Goal: Check status

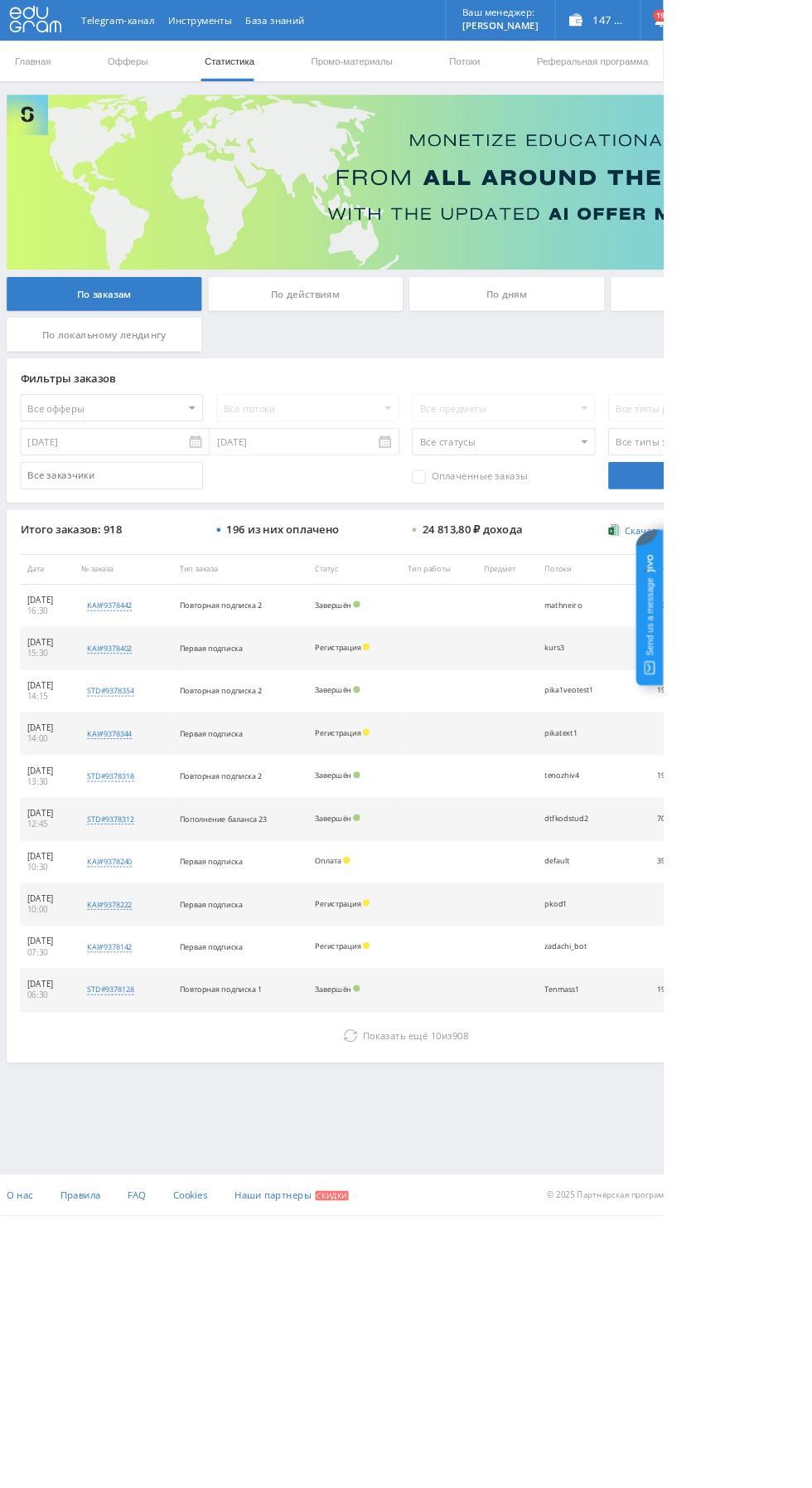
click at [612, 359] on div "По дням" at bounding box center [621, 359] width 239 height 41
click at [0, 0] on input "По дням" at bounding box center [0, 0] width 0 height 0
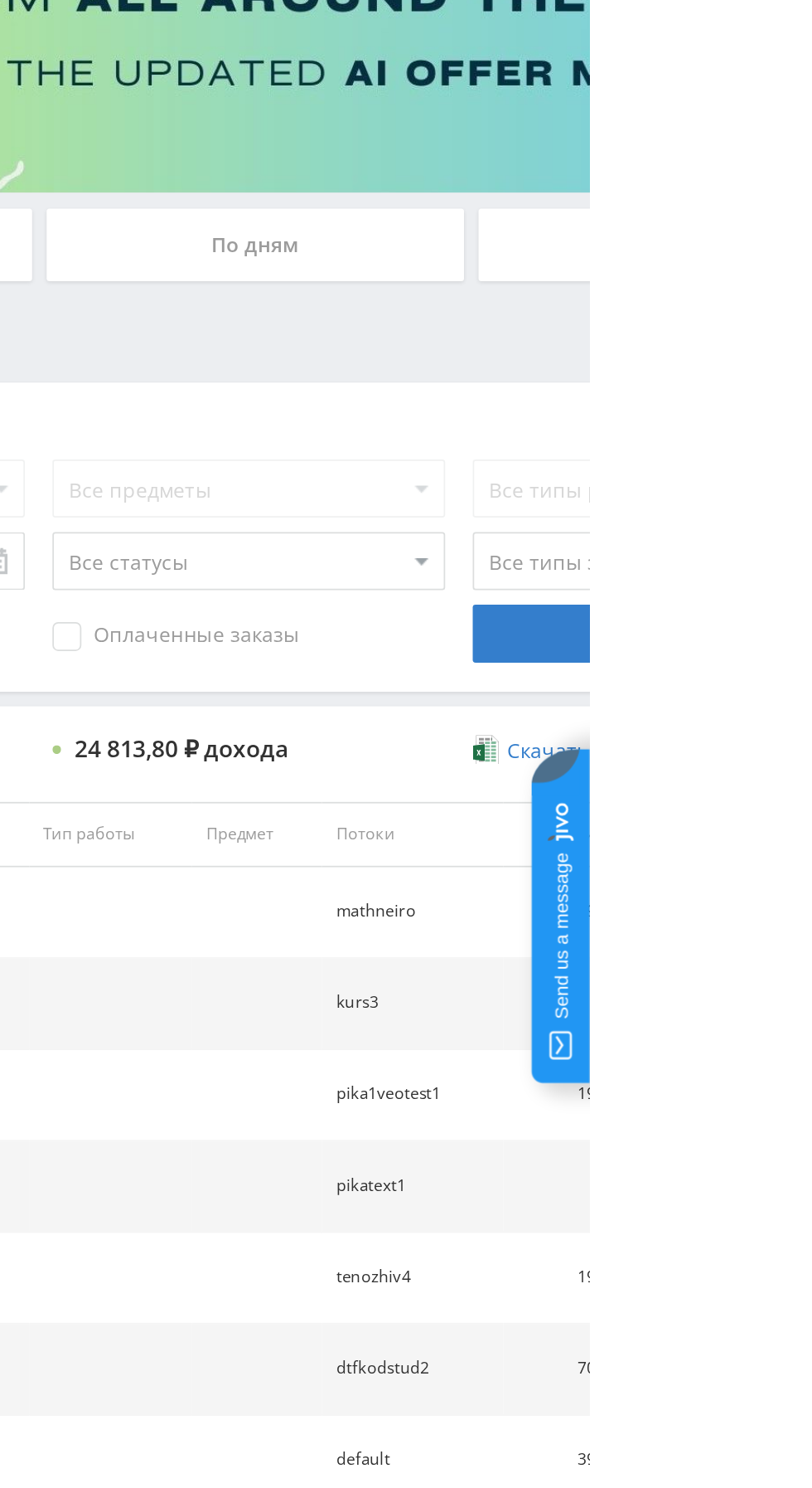
click at [684, 353] on div "По дням" at bounding box center [621, 359] width 239 height 41
click at [0, 0] on input "По дням" at bounding box center [0, 0] width 0 height 0
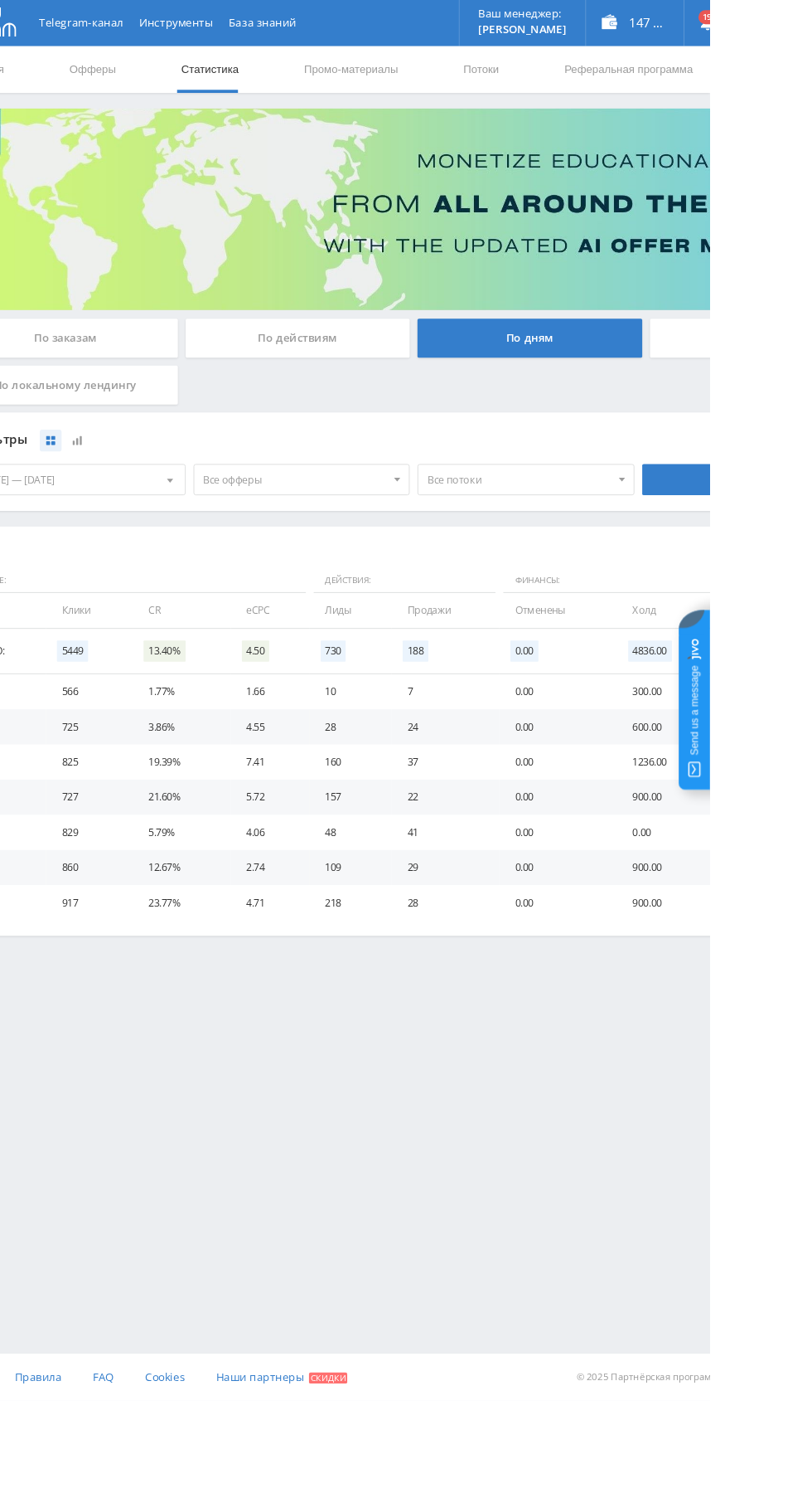
click at [419, 513] on span "Все офферы" at bounding box center [371, 510] width 194 height 32
click at [386, 602] on button "Кампус AI" at bounding box center [378, 610] width 228 height 23
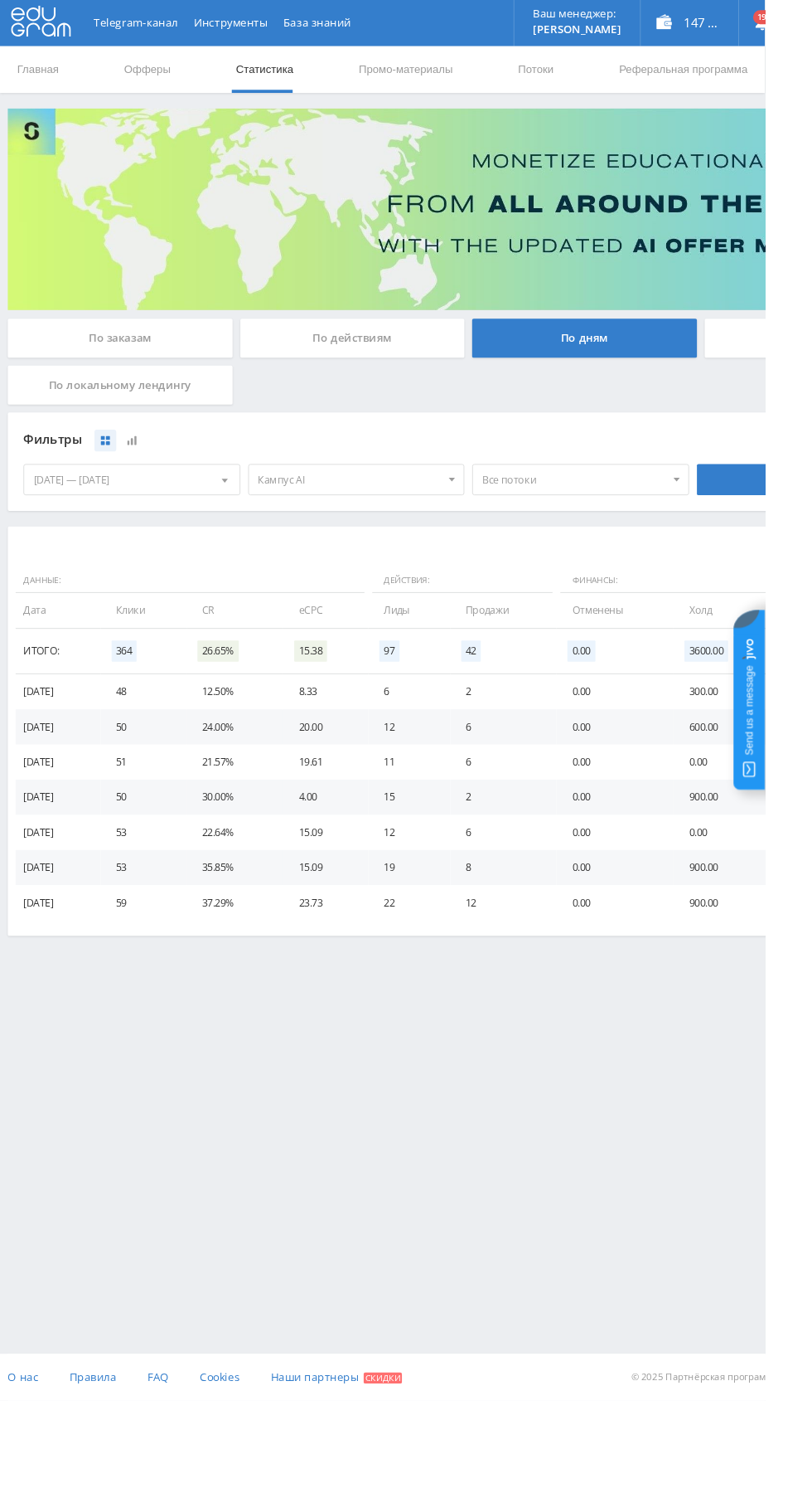
click at [415, 511] on span "Кампус AI" at bounding box center [371, 510] width 194 height 32
click at [376, 612] on button "Кампус AI" at bounding box center [378, 610] width 228 height 23
click at [386, 585] on button "MyStylus - Revshare" at bounding box center [378, 587] width 228 height 23
click at [438, 513] on span "MyStylus - Revshare" at bounding box center [371, 510] width 194 height 32
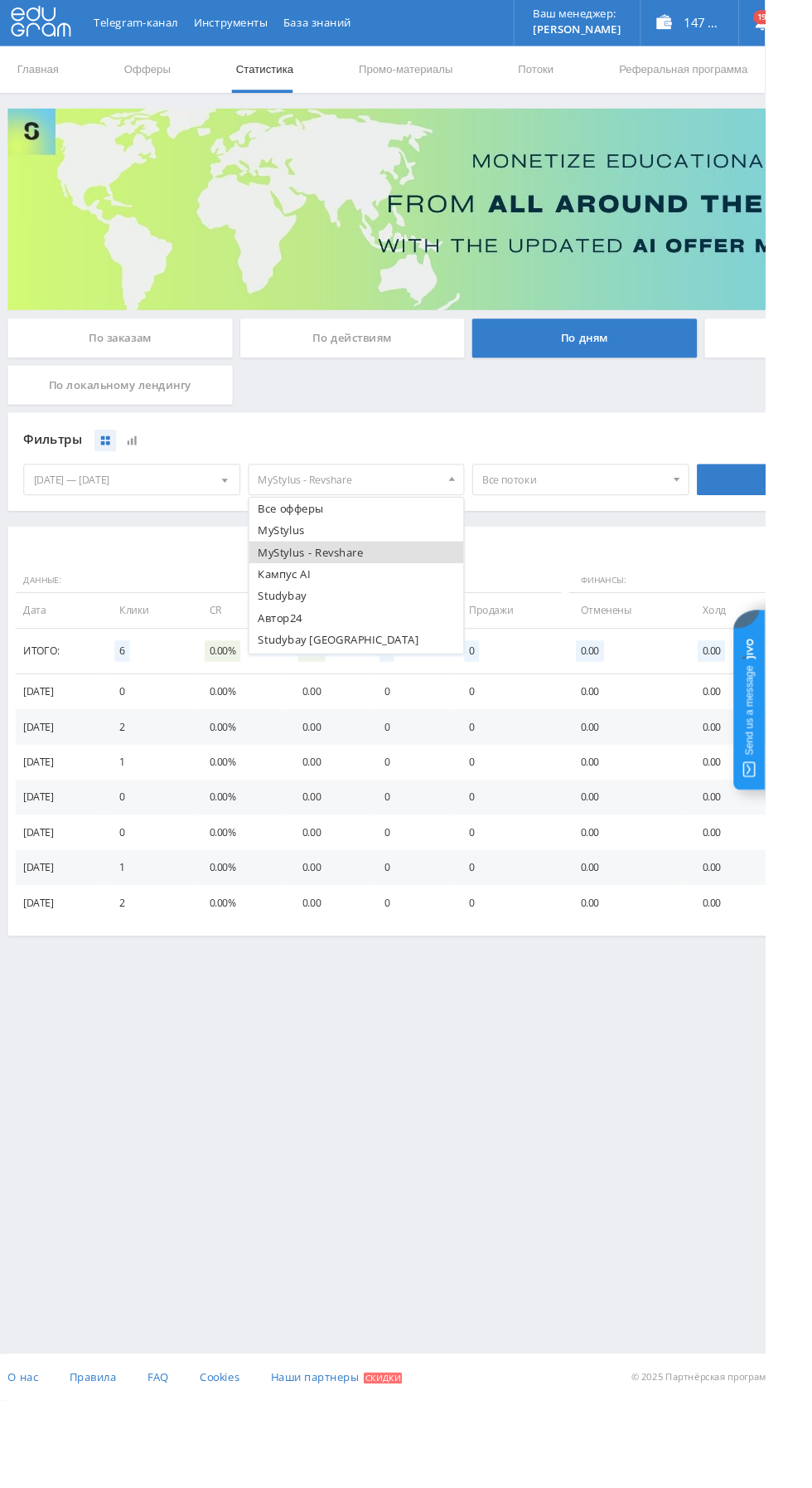
click at [409, 592] on button "MyStylus - Revshare" at bounding box center [378, 587] width 228 height 23
click at [294, 690] on button "Study AI (RevShare)" at bounding box center [378, 683] width 228 height 23
